Goal: Task Accomplishment & Management: Manage account settings

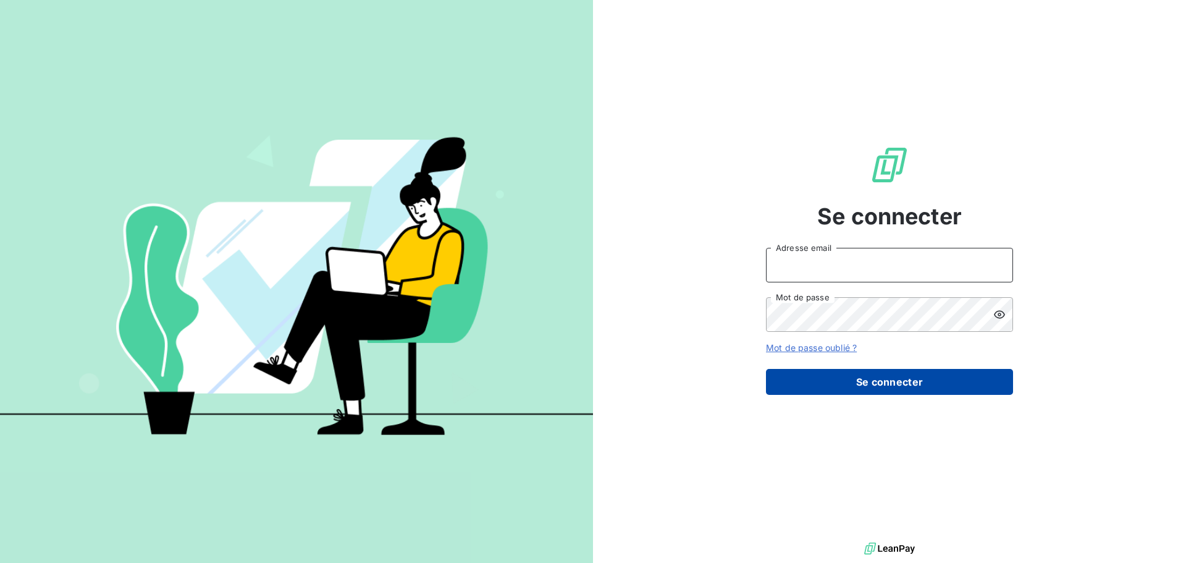
type input "[PERSON_NAME][EMAIL_ADDRESS][DOMAIN_NAME]"
click at [889, 386] on button "Se connecter" at bounding box center [889, 382] width 247 height 26
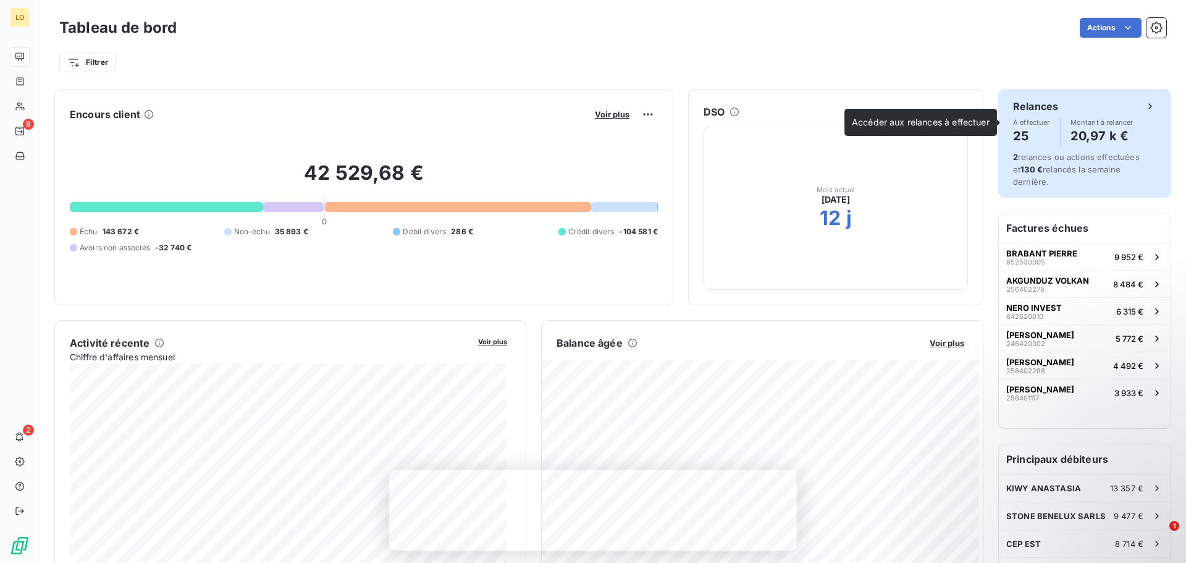
click at [1013, 132] on h4 "25" at bounding box center [1031, 136] width 37 height 20
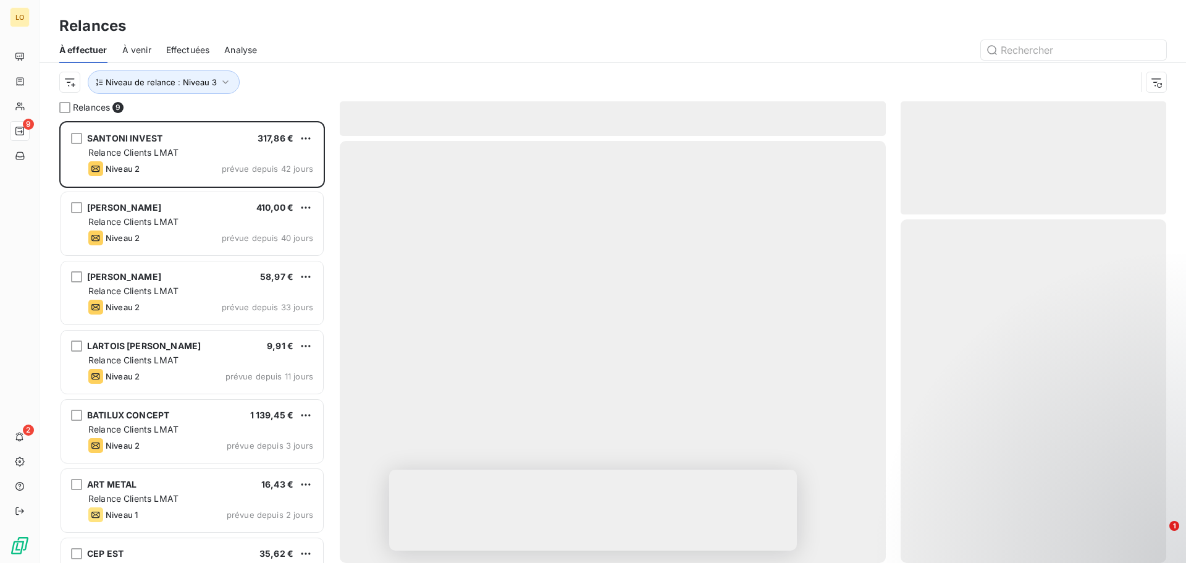
scroll to position [432, 256]
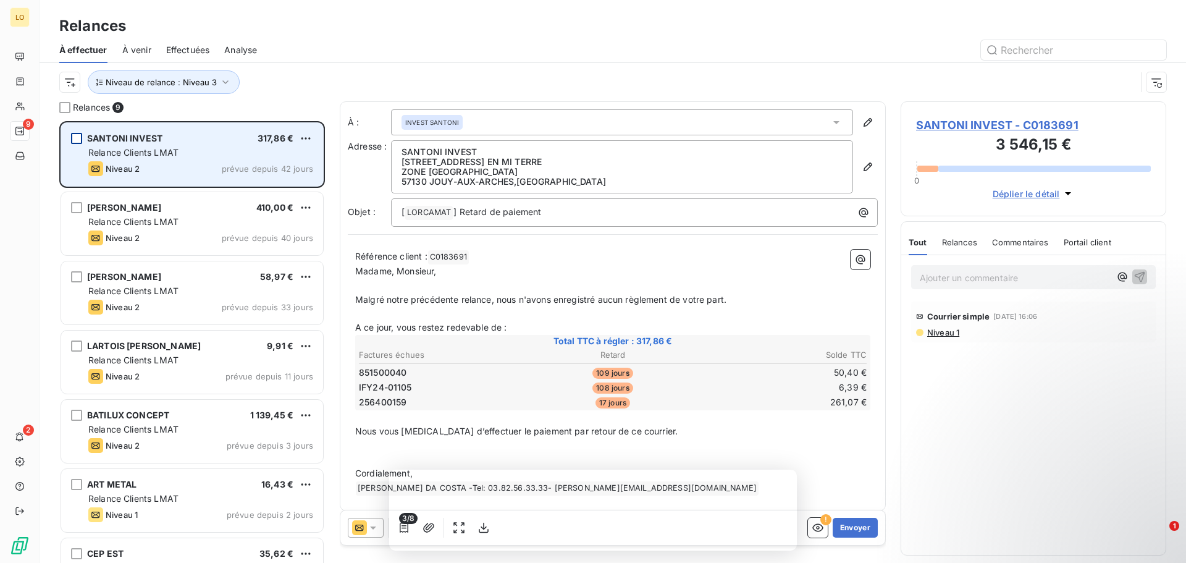
click at [73, 135] on div "grid" at bounding box center [76, 138] width 11 height 11
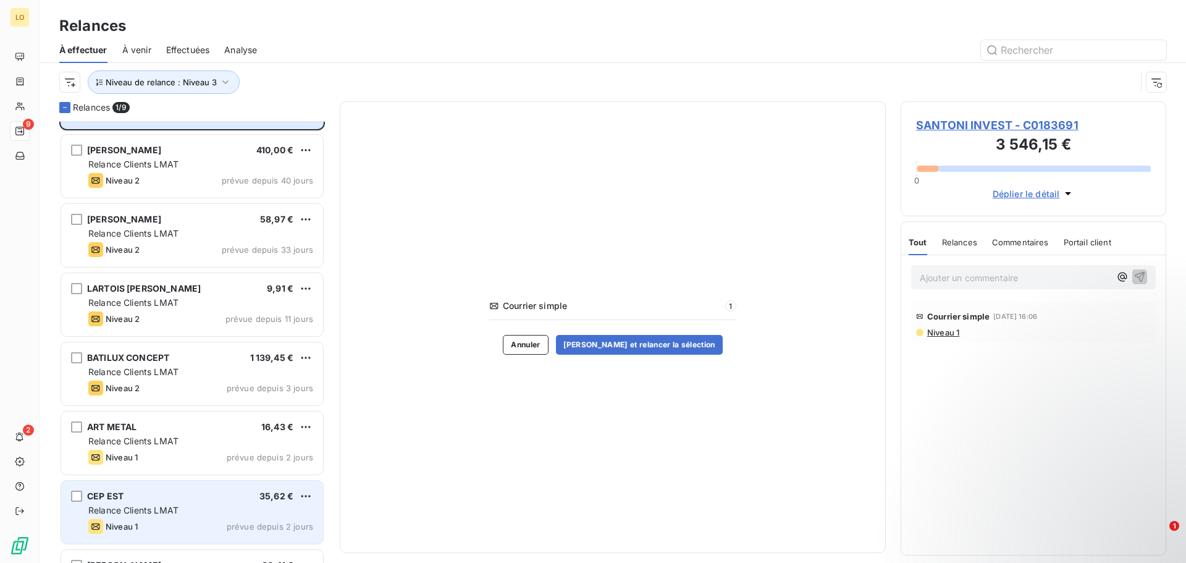
scroll to position [0, 0]
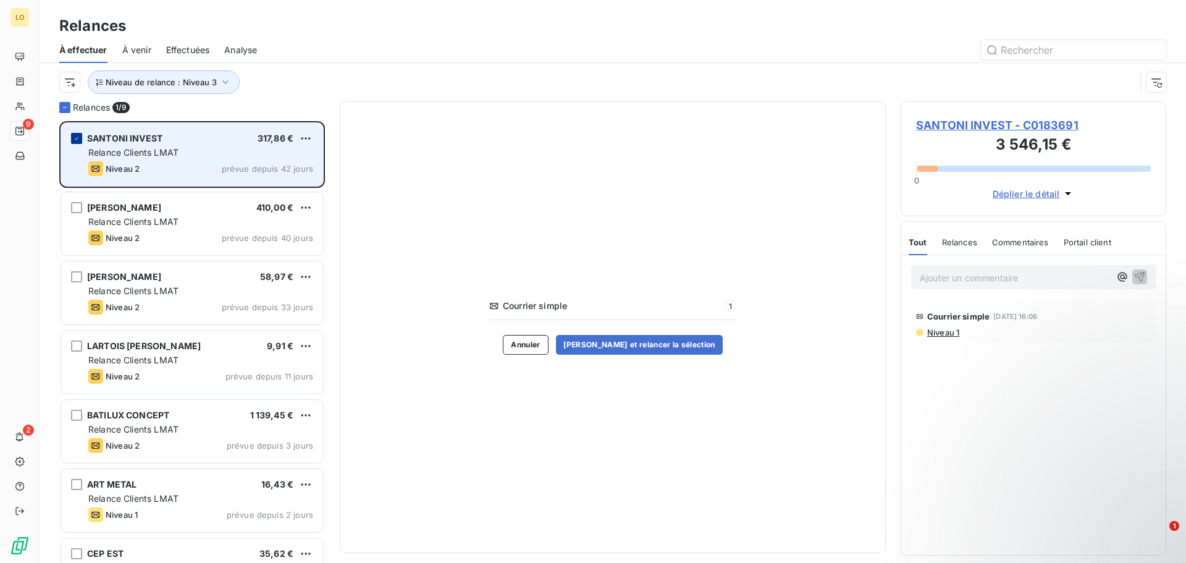
click at [80, 137] on icon "grid" at bounding box center [76, 138] width 7 height 7
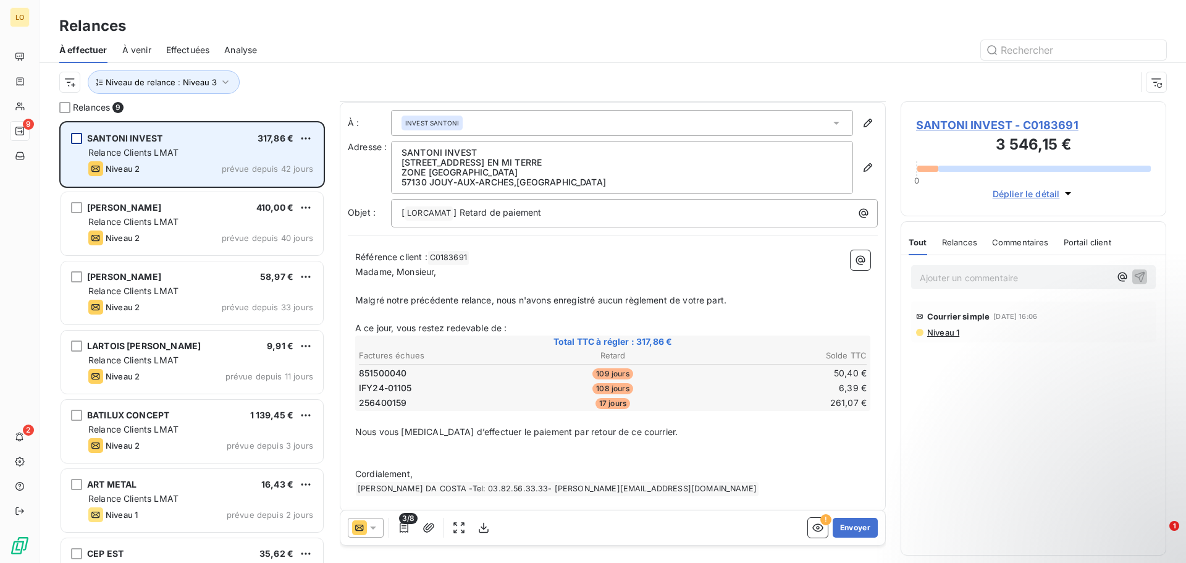
scroll to position [7, 0]
